Goal: Communication & Community: Answer question/provide support

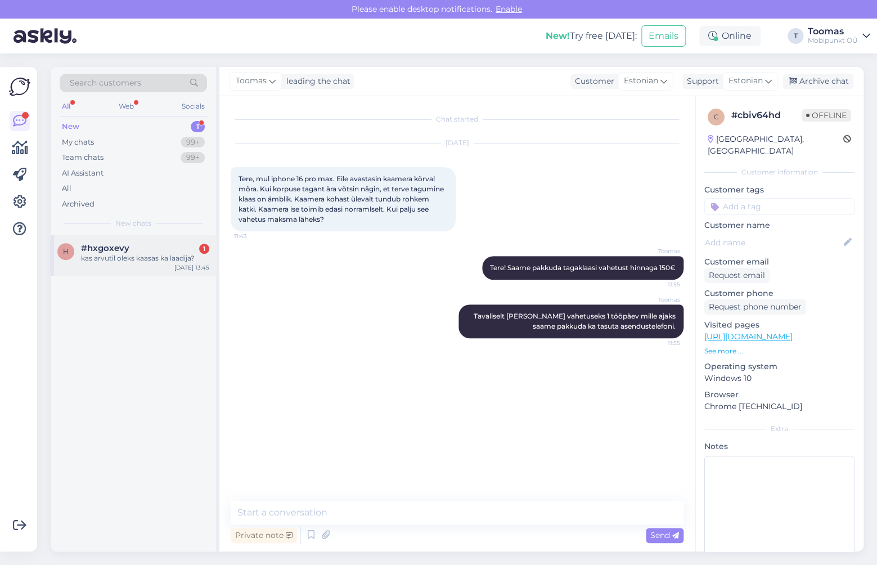
click at [166, 243] on div "h #hxgoxevy 1 kas arvutil oleks kaasas ka laadija? [DATE] 13:45" at bounding box center [133, 255] width 165 height 41
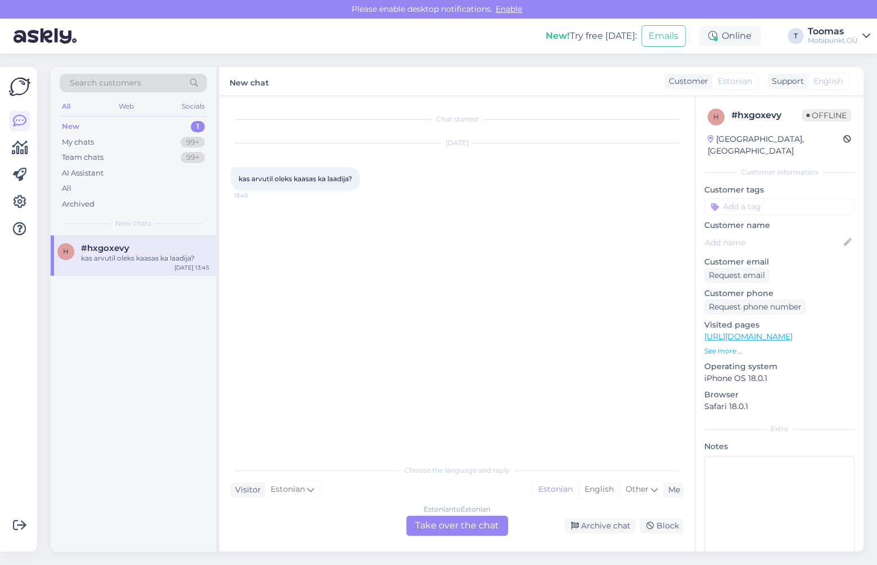
click at [466, 532] on div "Estonian to Estonian Take over the chat" at bounding box center [457, 525] width 102 height 20
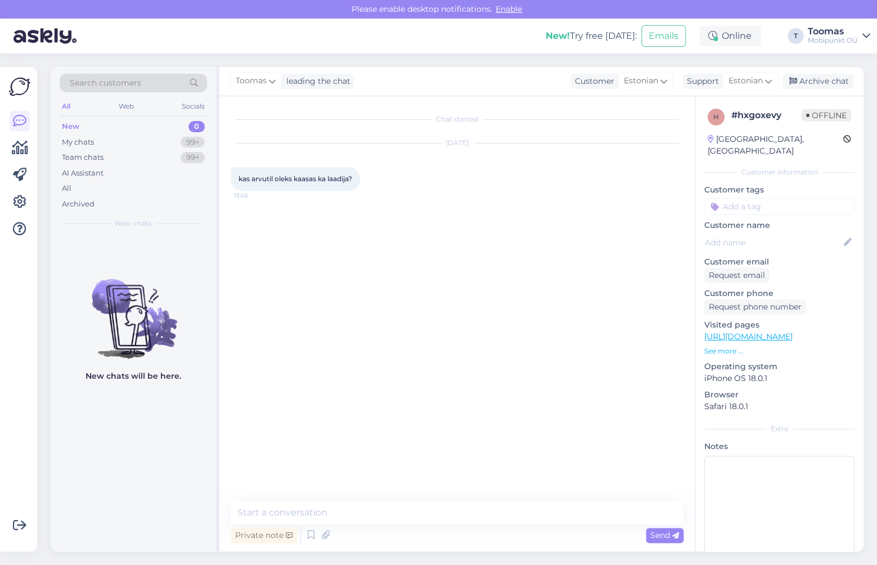
click at [466, 506] on textarea at bounding box center [457, 513] width 453 height 24
type textarea "'"
type textarea "Tere. Kõige arvutitega on kaasas ka laadija"
click at [21, 161] on div at bounding box center [20, 175] width 20 height 128
click at [21, 156] on link at bounding box center [20, 148] width 20 height 20
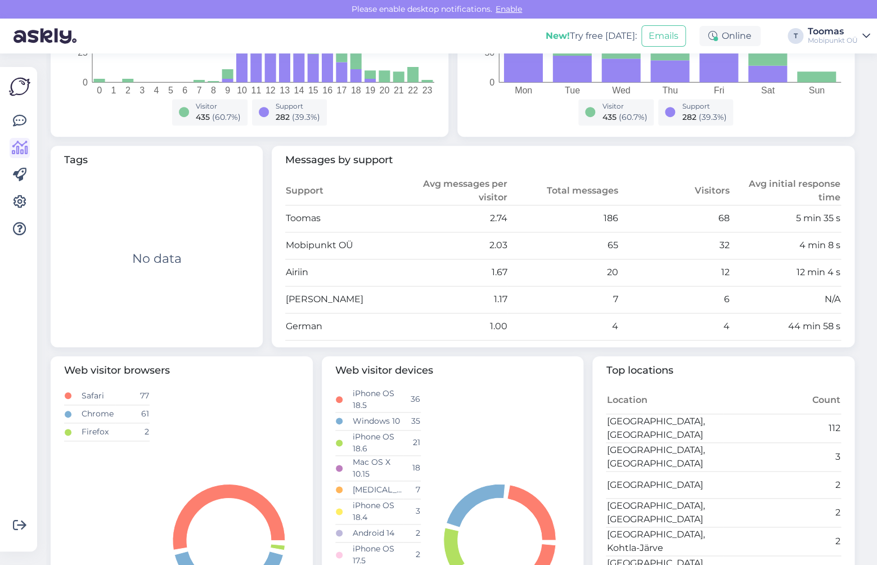
scroll to position [296, 0]
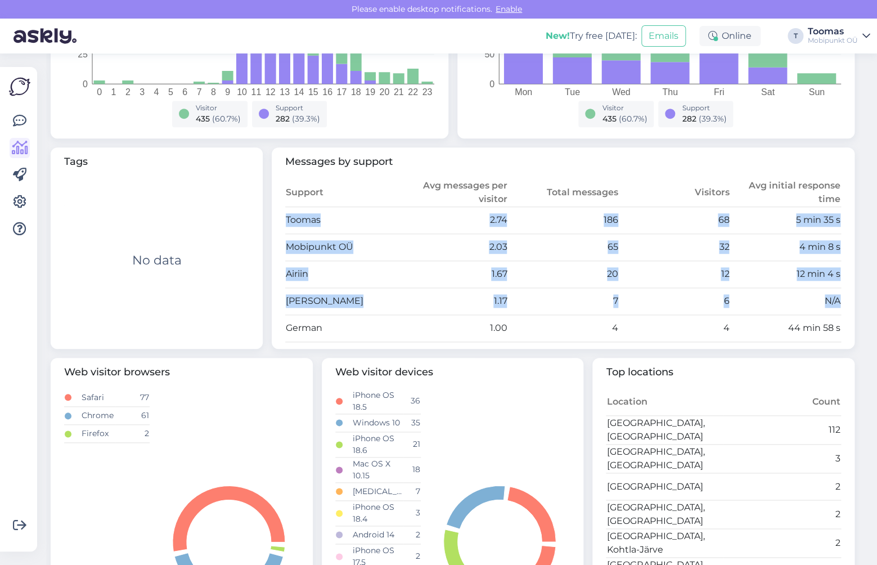
drag, startPoint x: 286, startPoint y: 218, endPoint x: 384, endPoint y: 316, distance: 138.8
click at [384, 316] on tbody "Toomas 2.74 186 68 5 min 35 s Mobipunkt OÜ 2.03 65 32 4 min 8 s Airiin 1.67 20 …" at bounding box center [563, 273] width 556 height 135
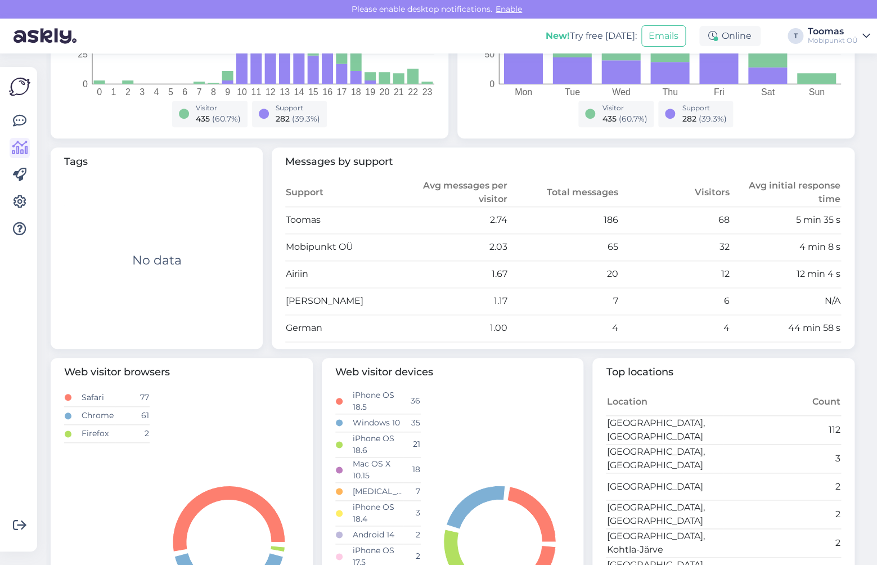
click at [384, 316] on td "German" at bounding box center [340, 327] width 111 height 27
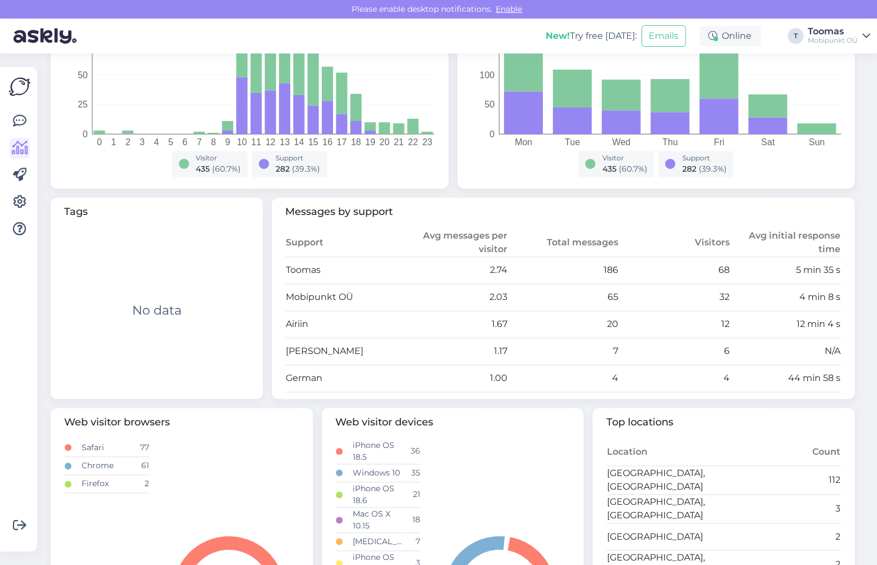
scroll to position [0, 0]
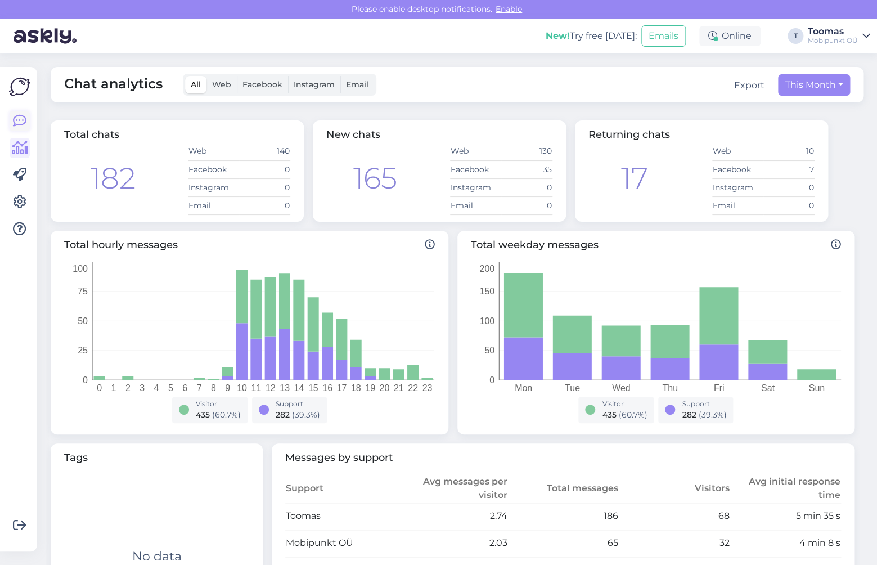
click at [19, 114] on link at bounding box center [20, 121] width 20 height 20
